Goal: Navigation & Orientation: Find specific page/section

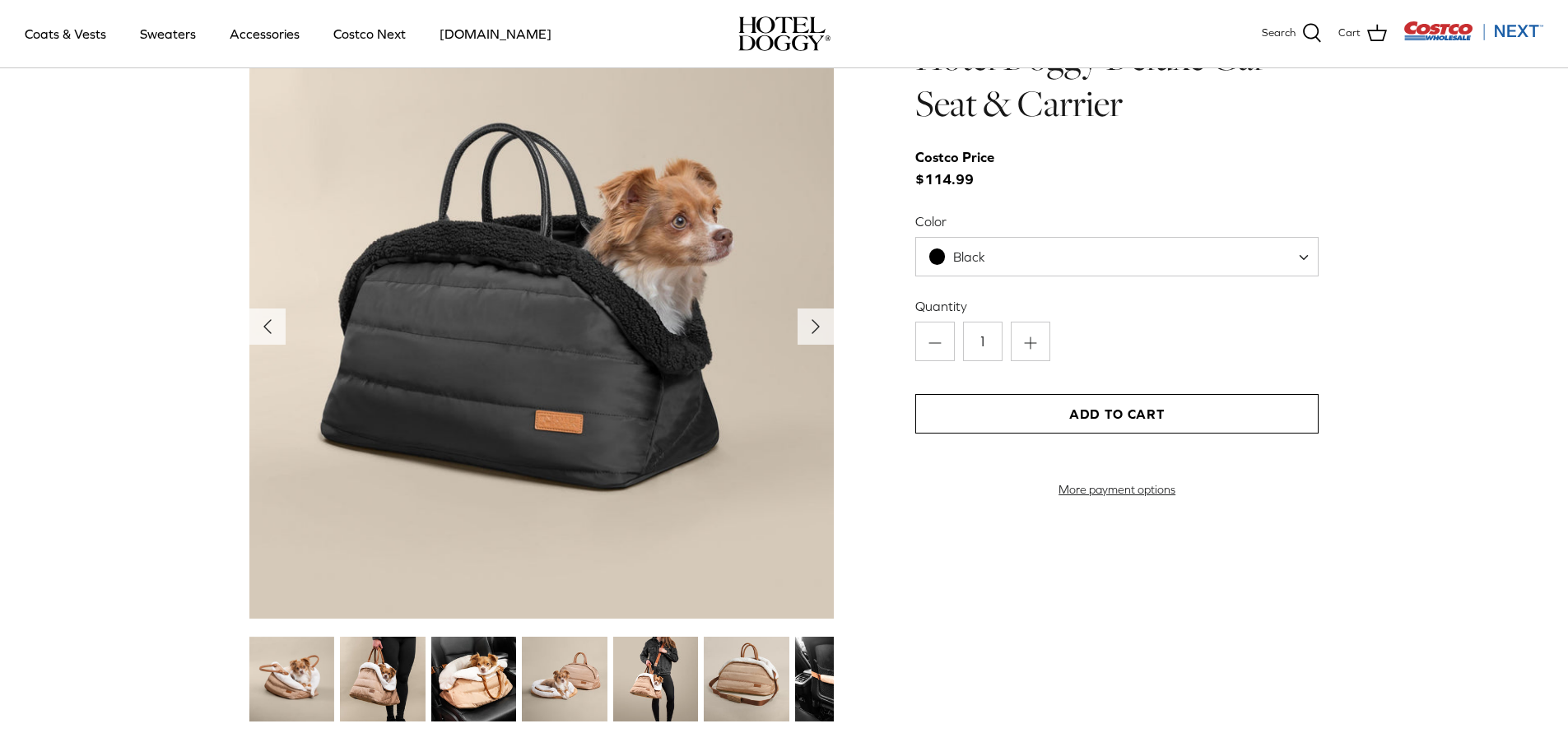
scroll to position [1810, 0]
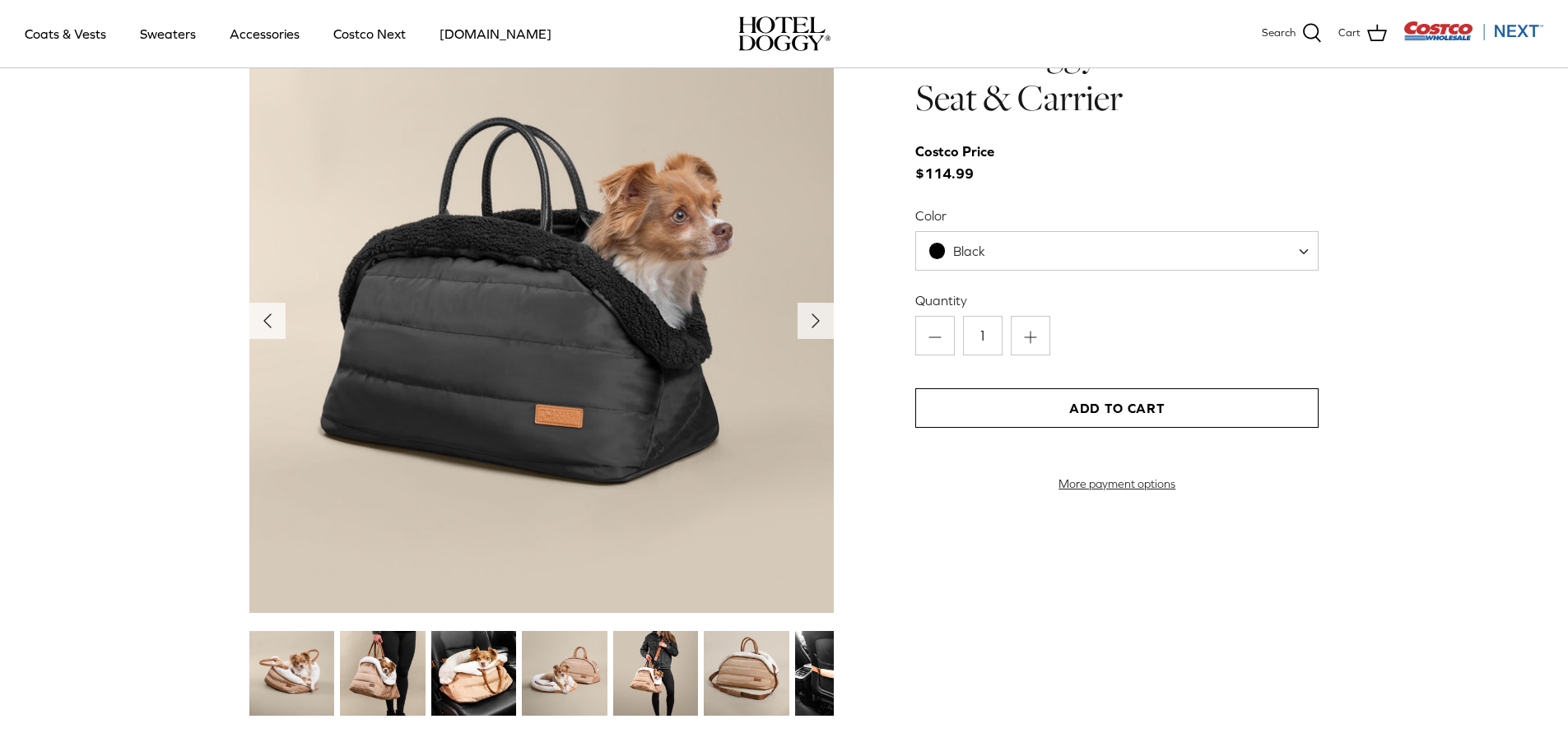
click at [301, 673] on img at bounding box center [292, 673] width 85 height 85
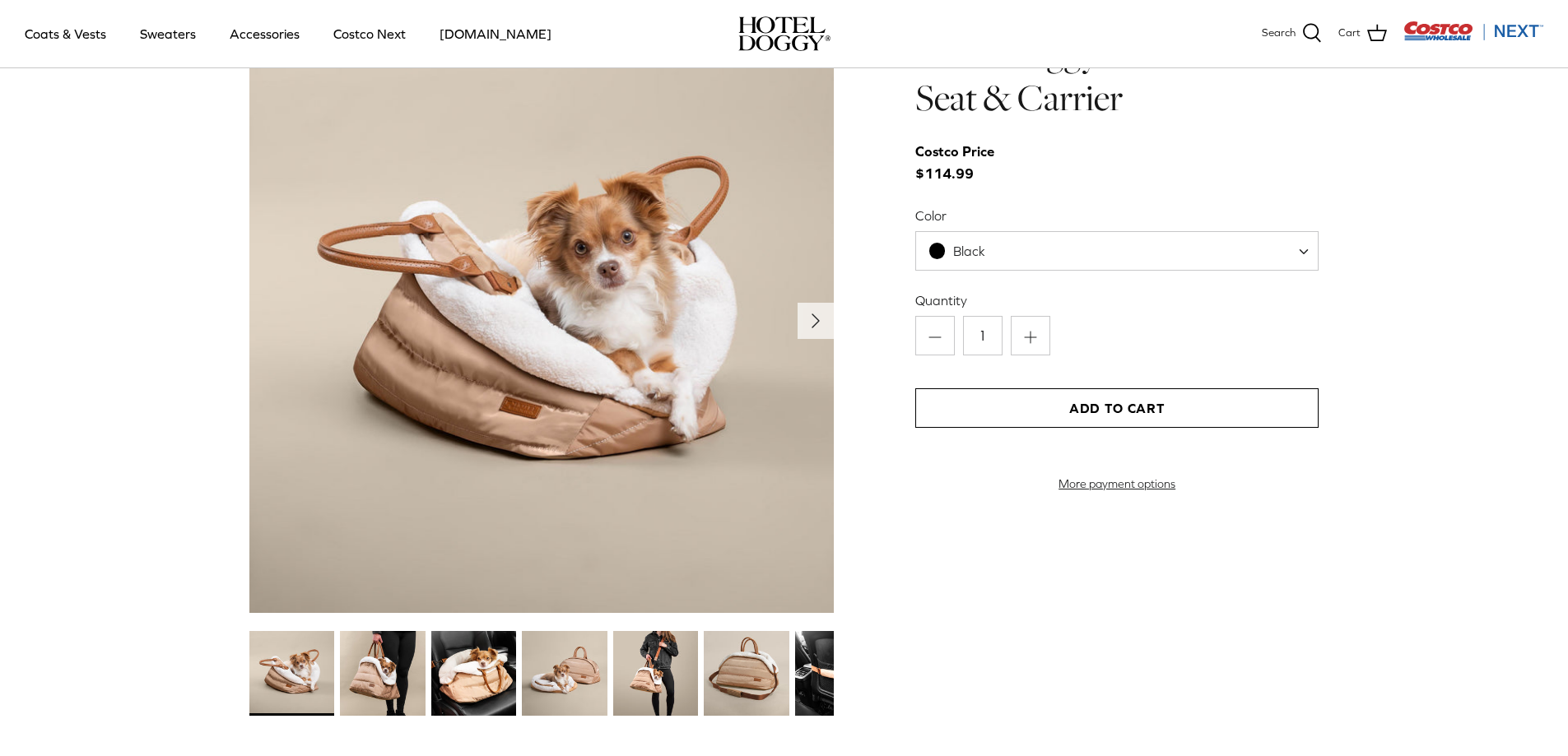
click at [380, 666] on img at bounding box center [382, 673] width 85 height 85
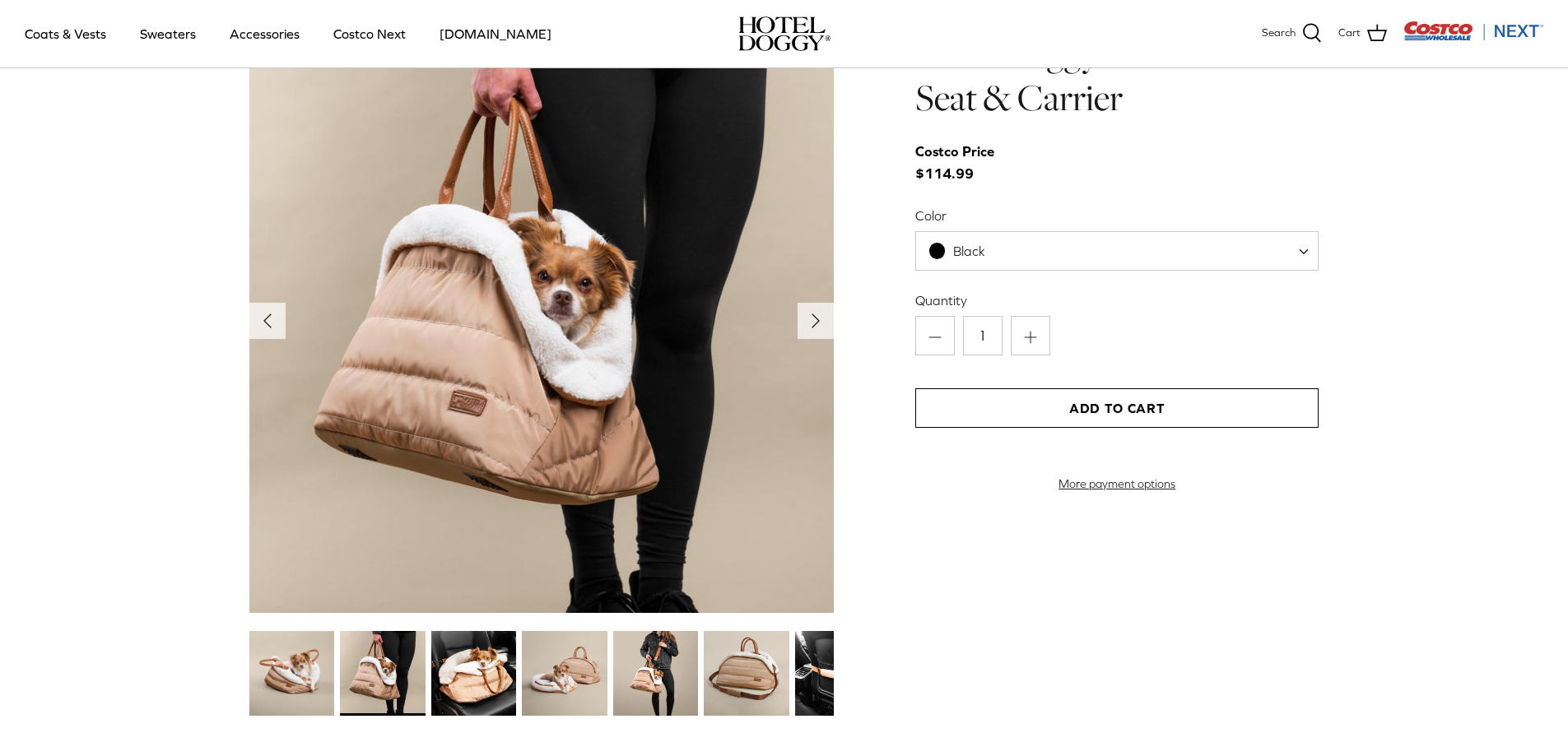
click at [476, 677] on img at bounding box center [474, 673] width 85 height 85
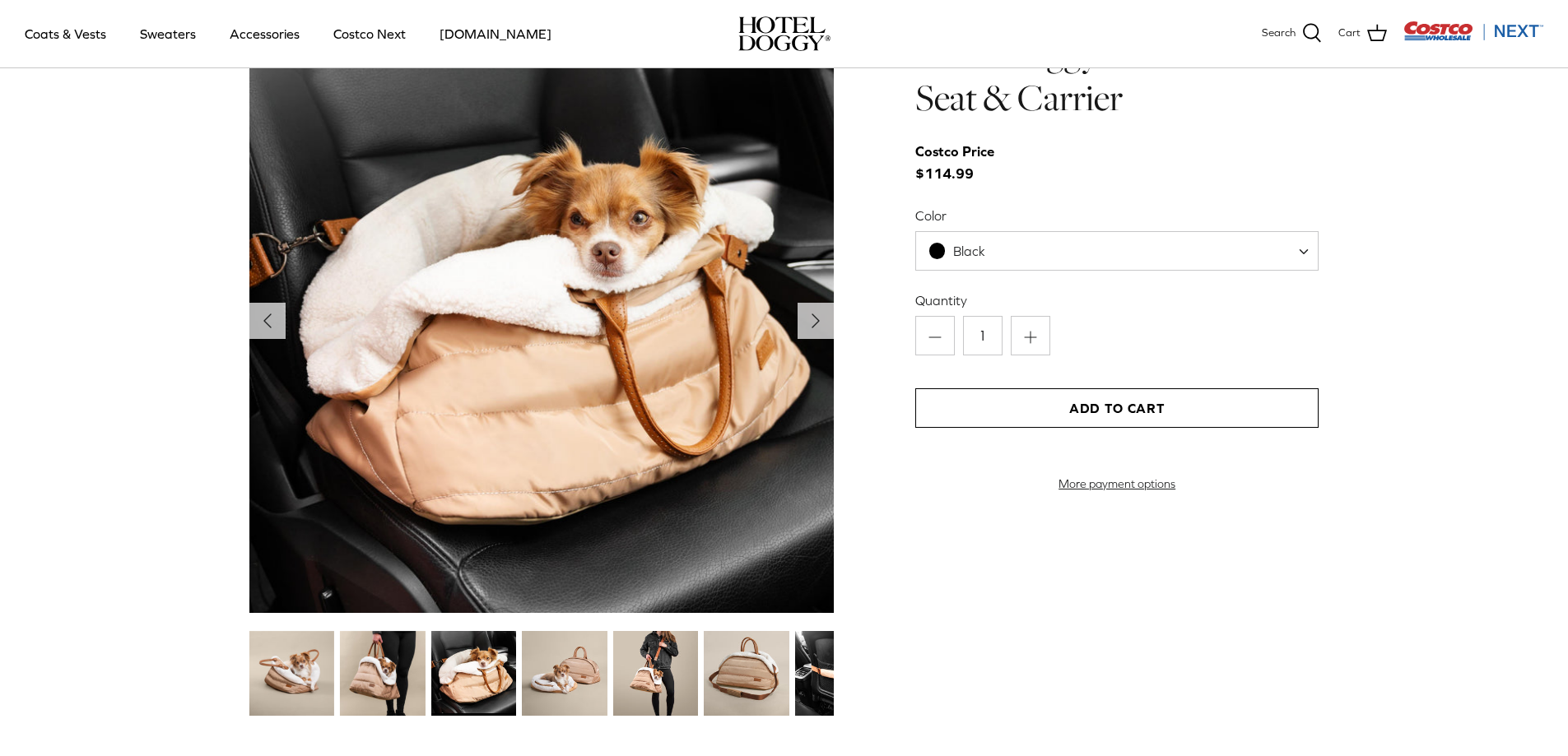
click at [578, 669] on img at bounding box center [564, 673] width 85 height 85
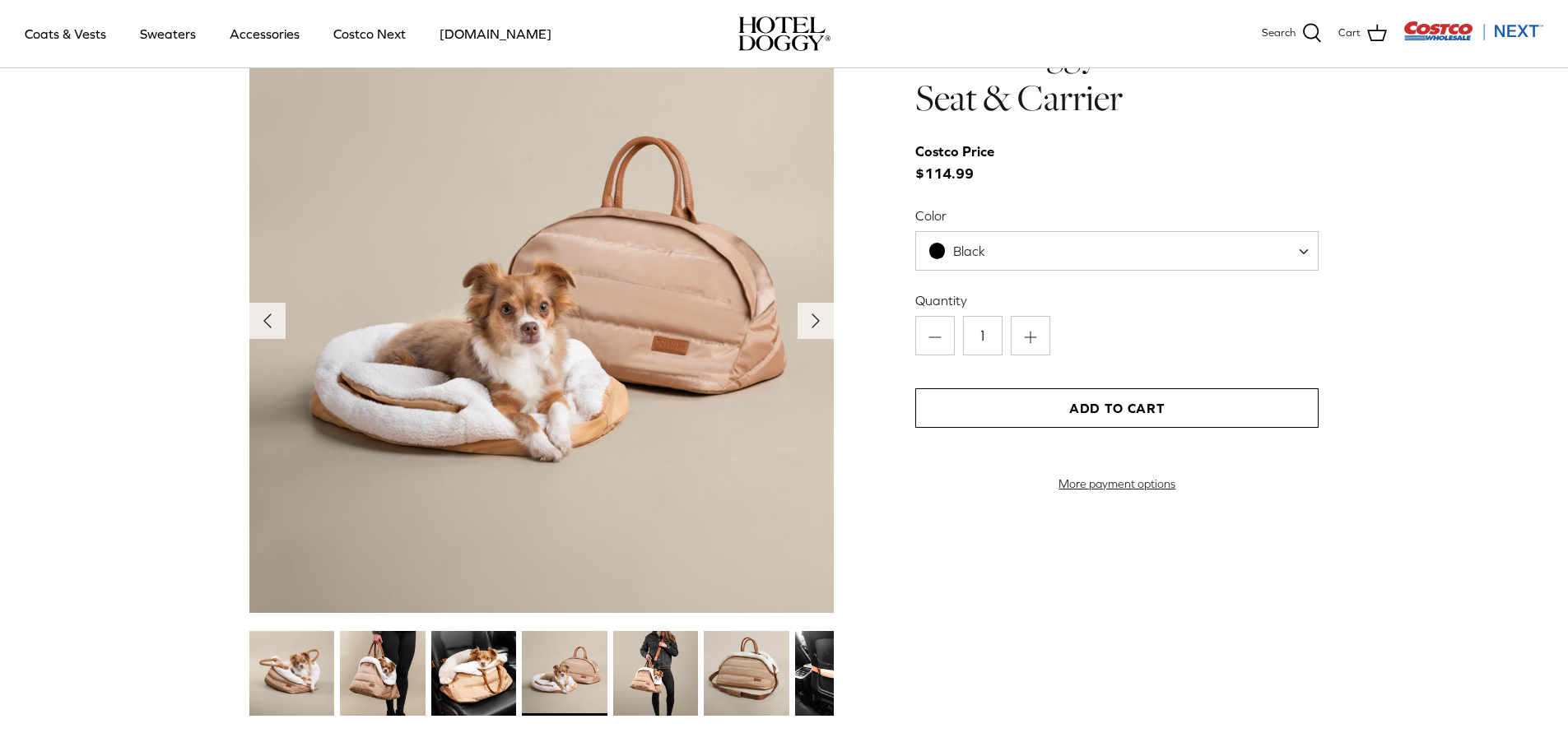
click at [655, 672] on img at bounding box center [655, 673] width 85 height 85
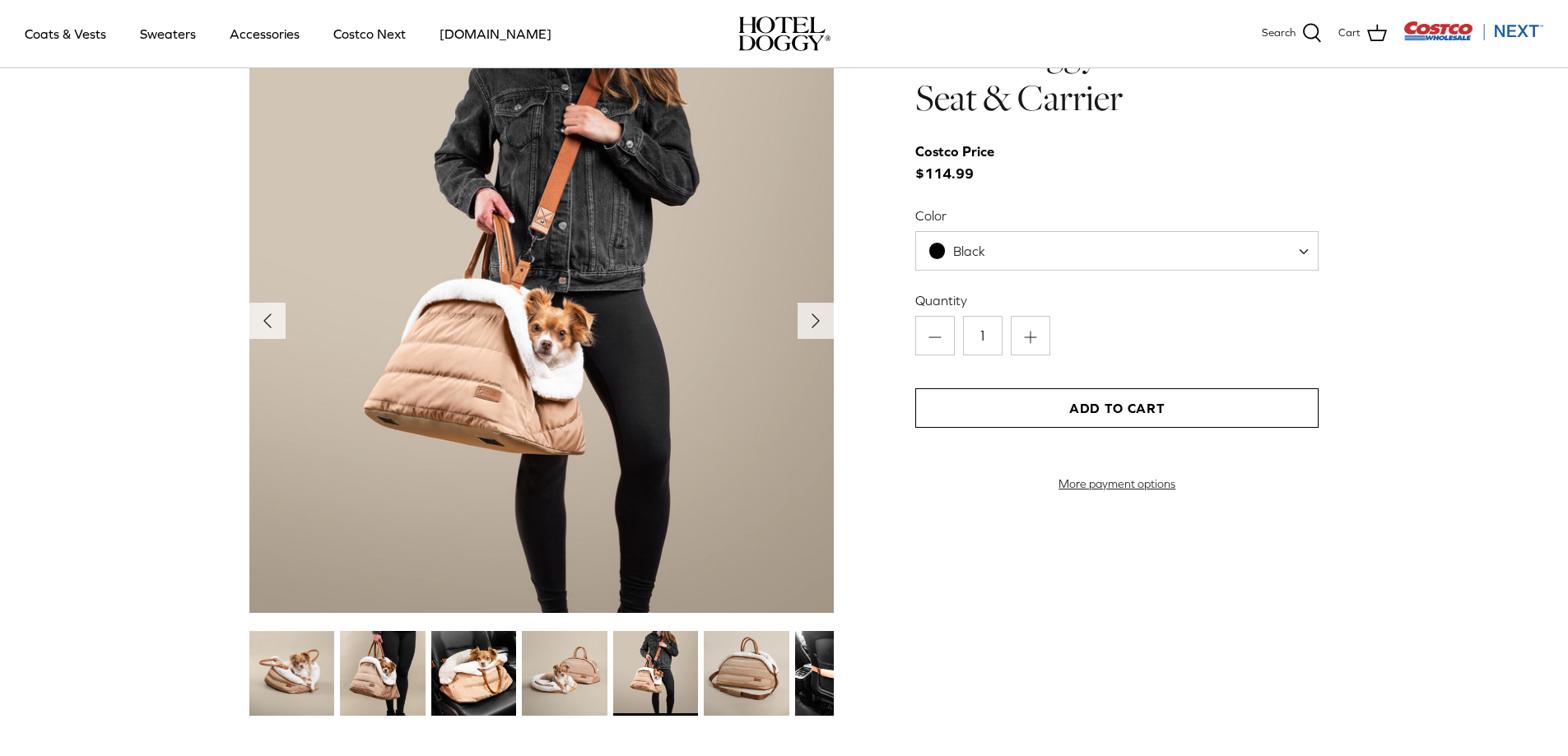
click at [745, 678] on img at bounding box center [746, 673] width 85 height 85
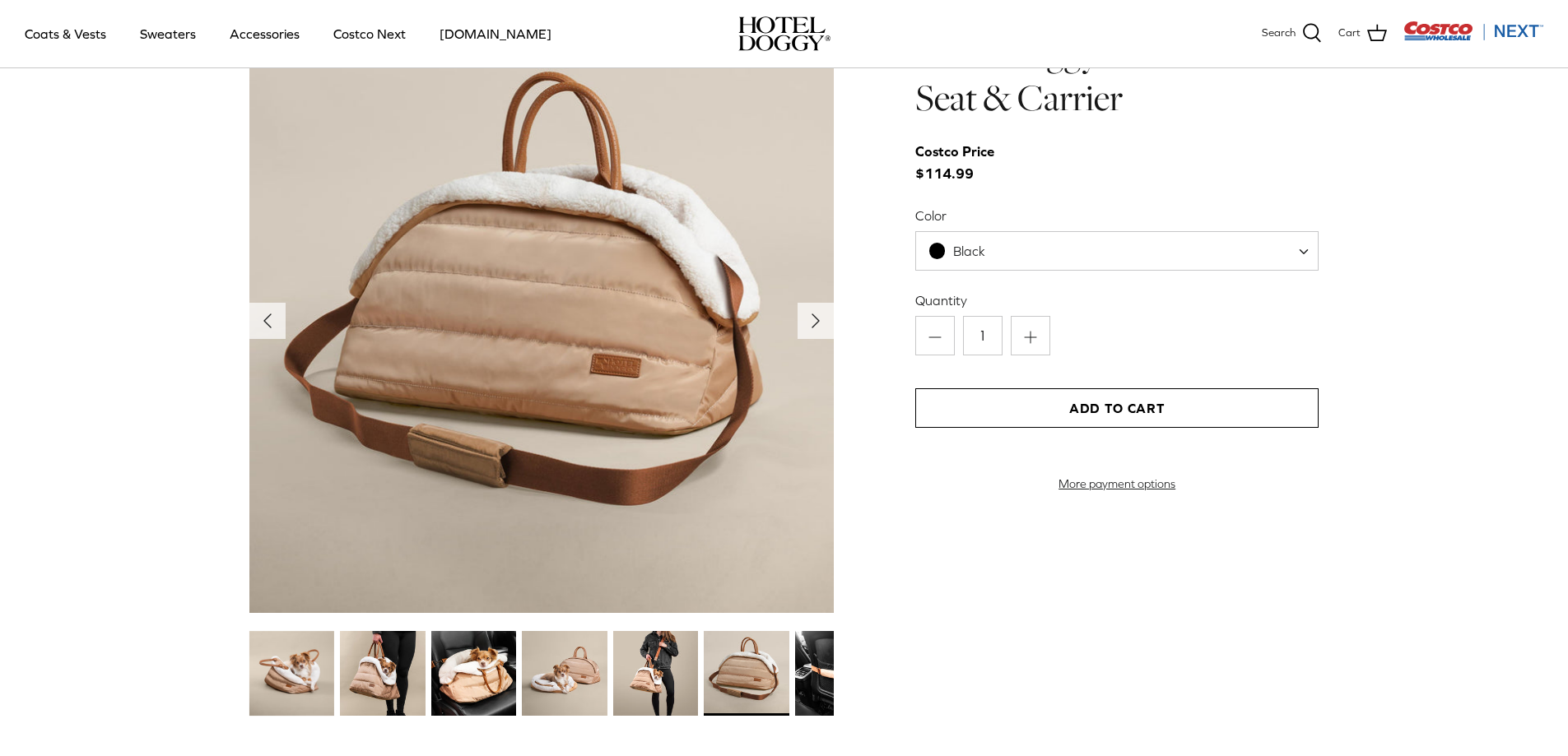
click at [813, 669] on img at bounding box center [837, 673] width 85 height 85
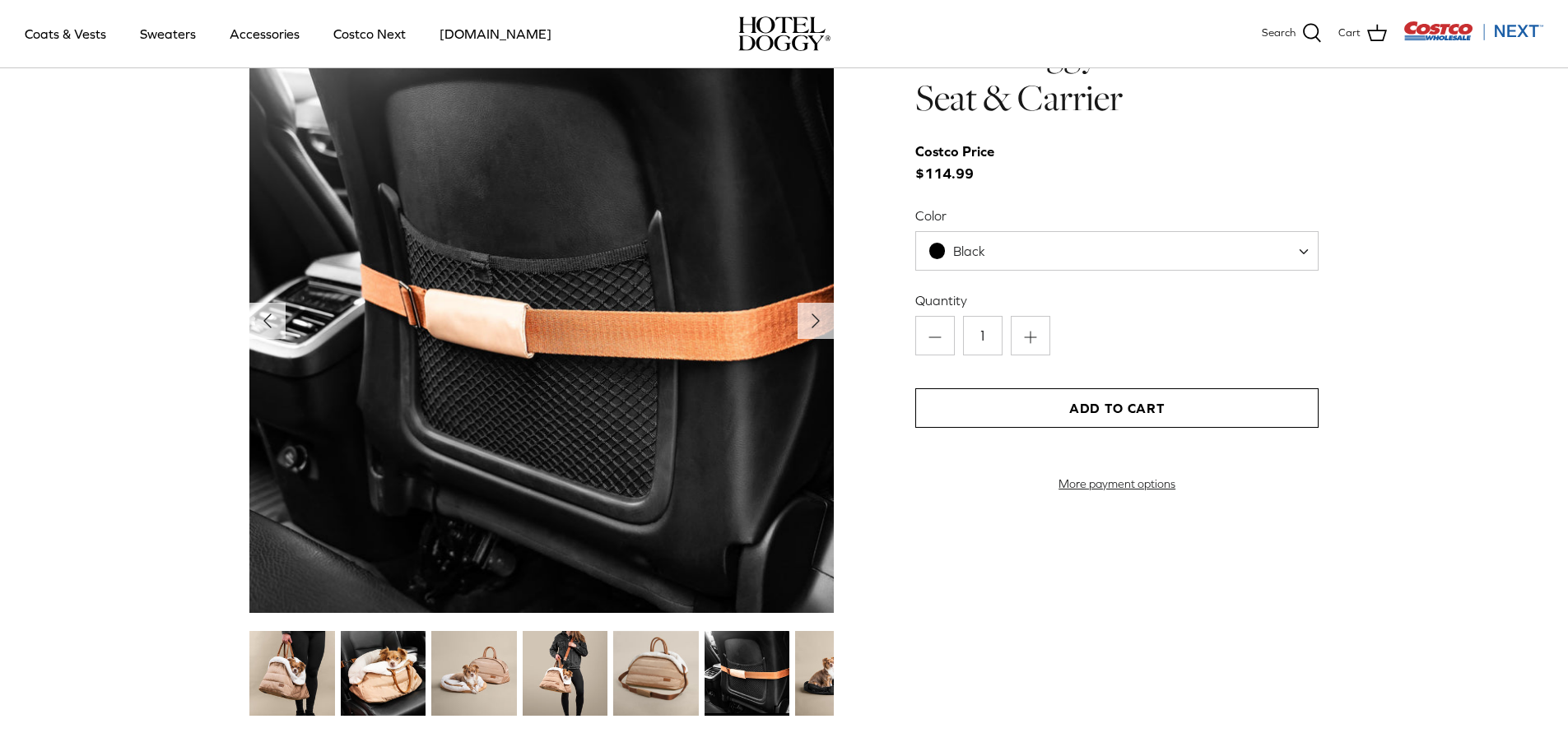
click at [822, 671] on img at bounding box center [837, 673] width 85 height 85
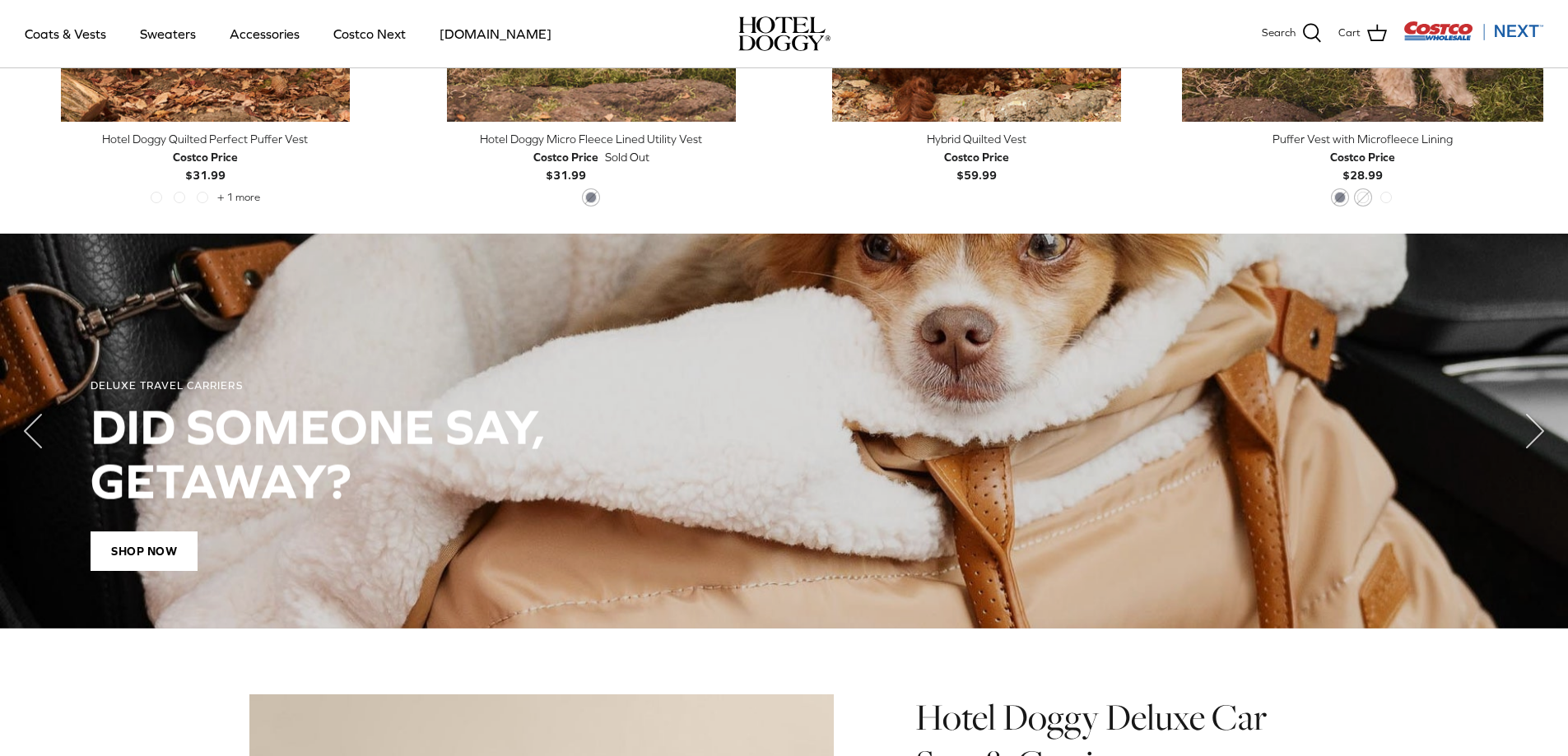
scroll to position [1115, 0]
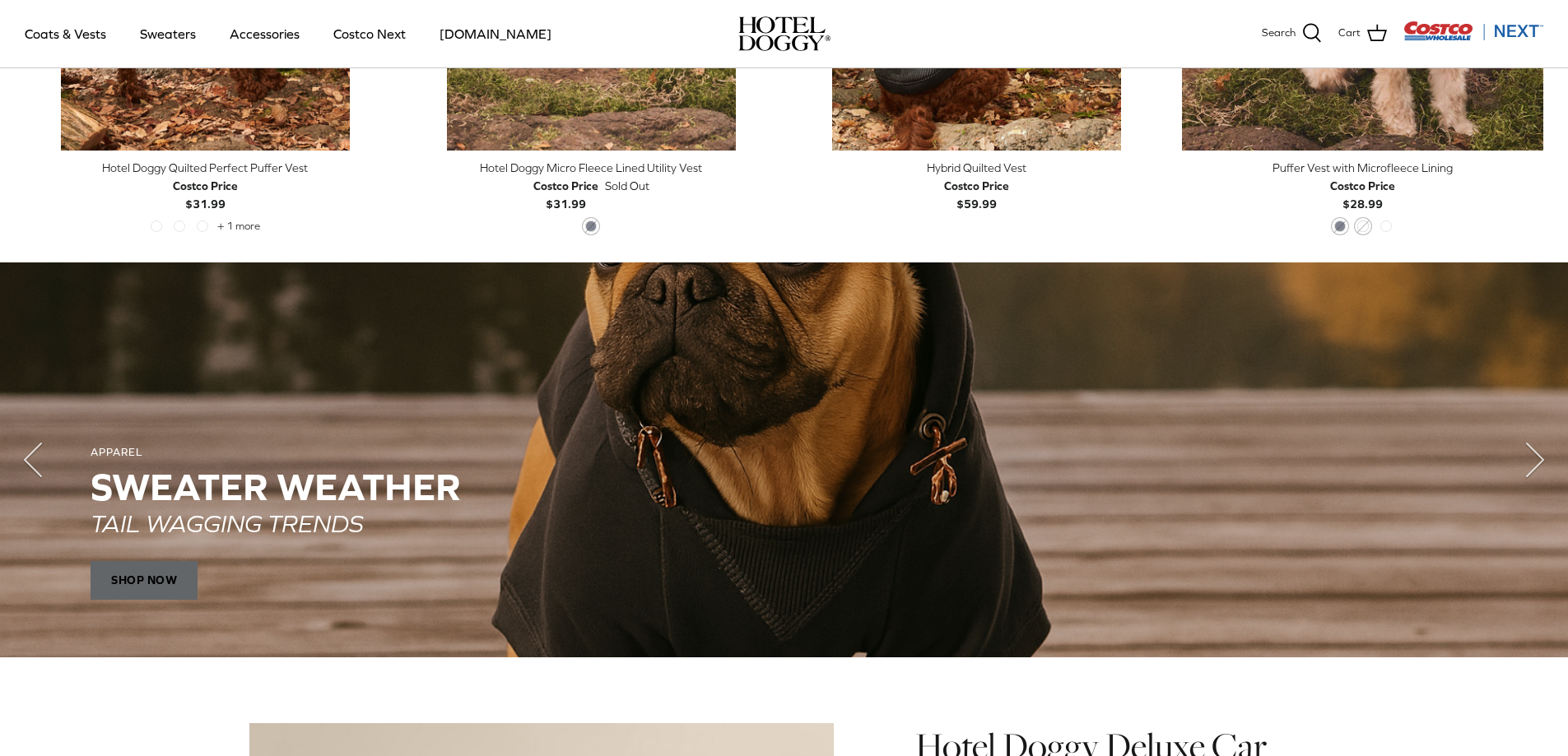
click at [161, 584] on span "SHOP NOW" at bounding box center [144, 580] width 107 height 40
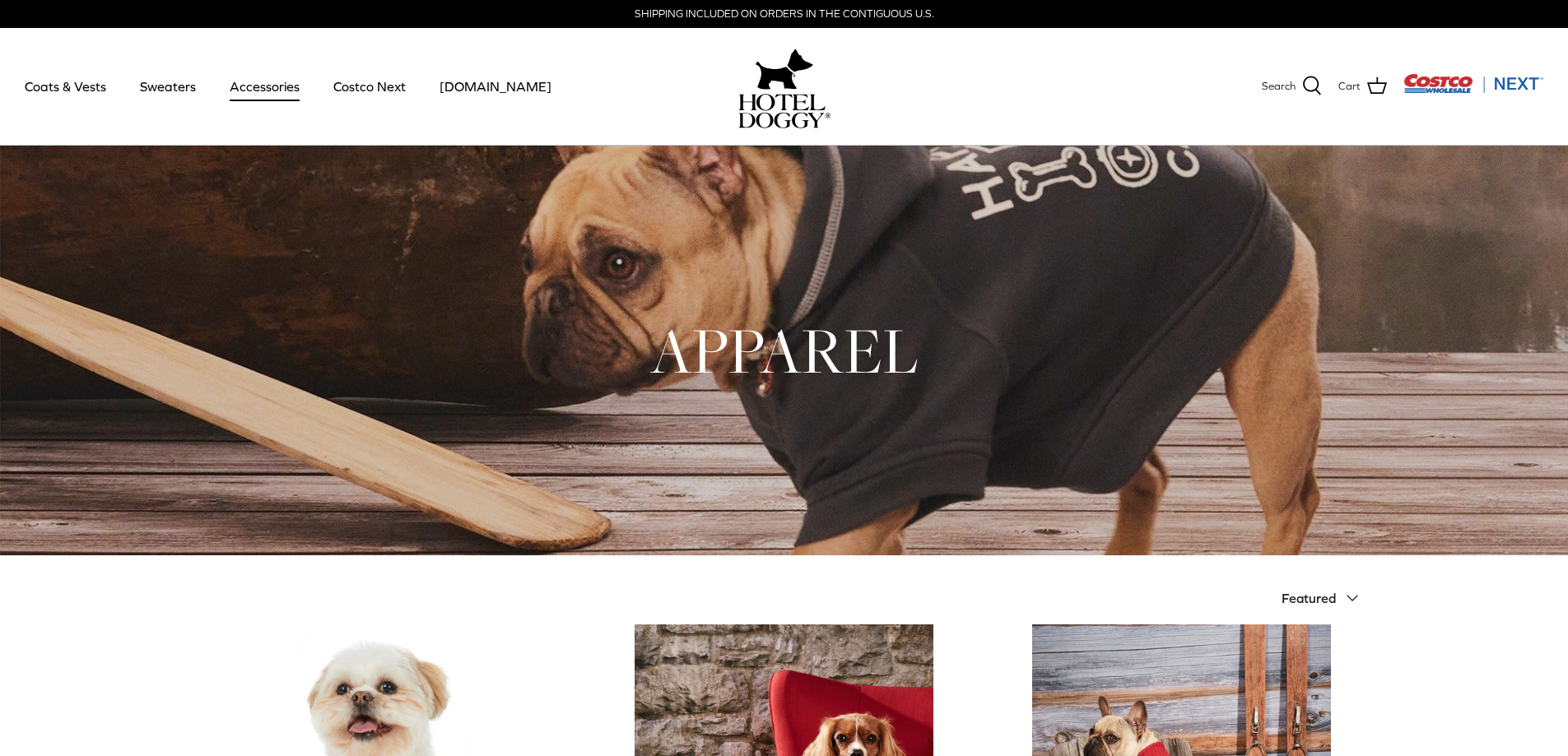
click at [262, 84] on link "Accessories" at bounding box center [265, 87] width 99 height 56
